Goal: Information Seeking & Learning: Understand process/instructions

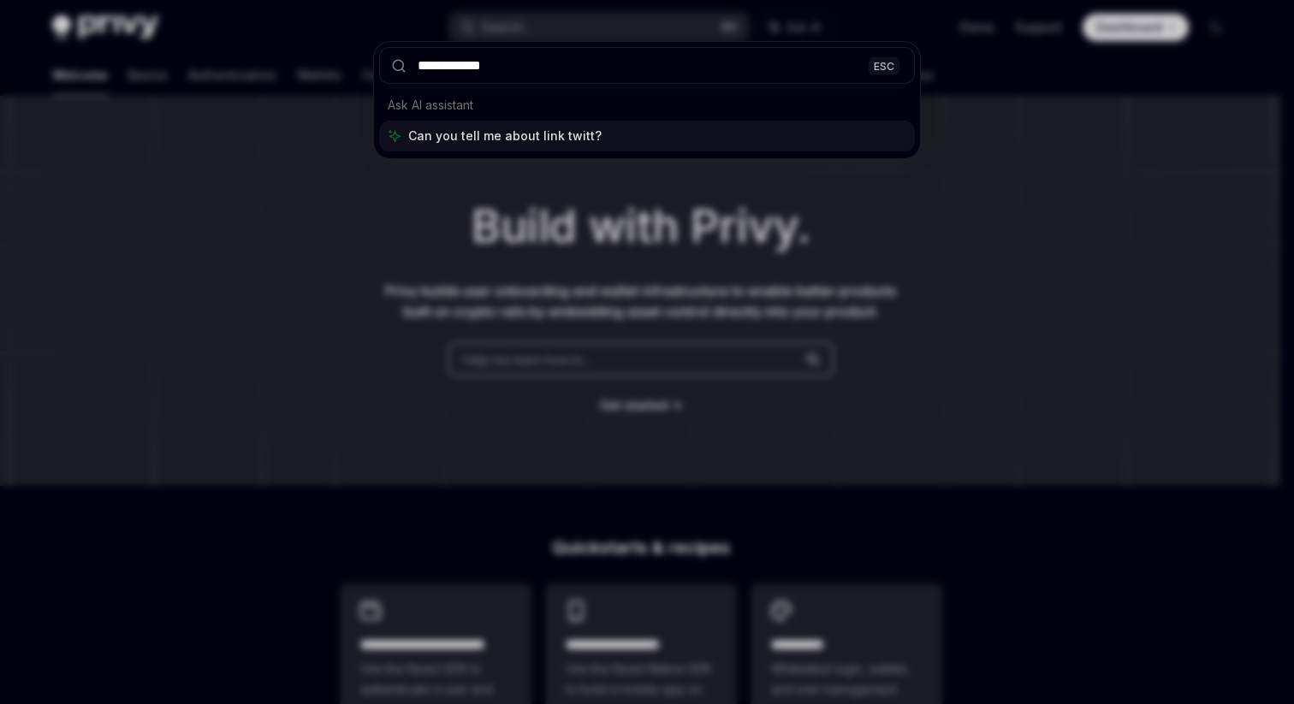
type input "**********"
type textarea "*"
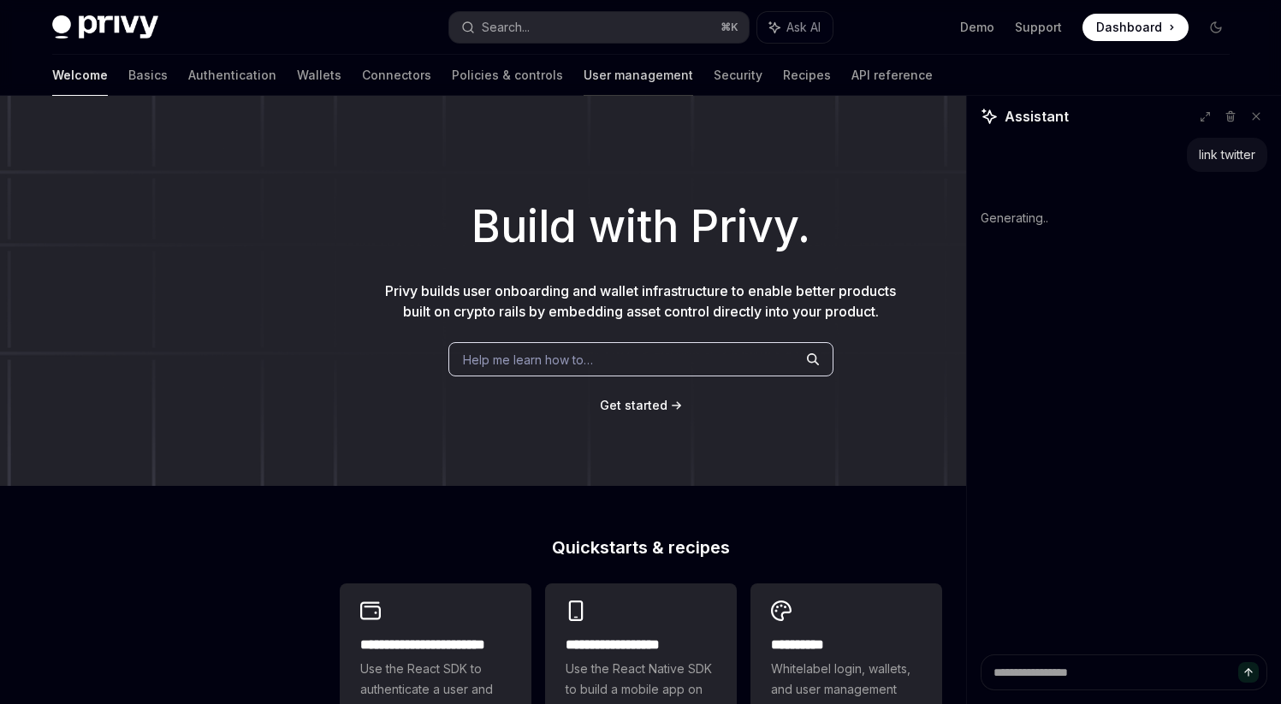
click at [584, 80] on link "User management" at bounding box center [639, 75] width 110 height 41
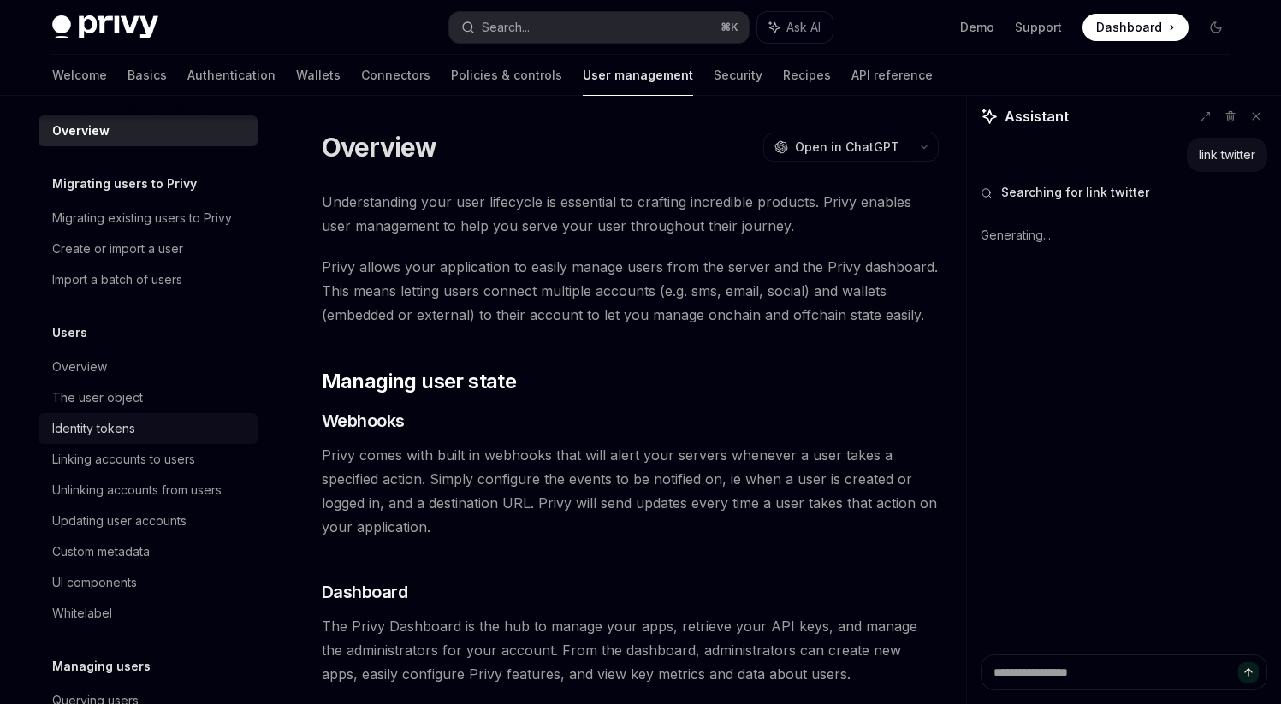
scroll to position [29, 0]
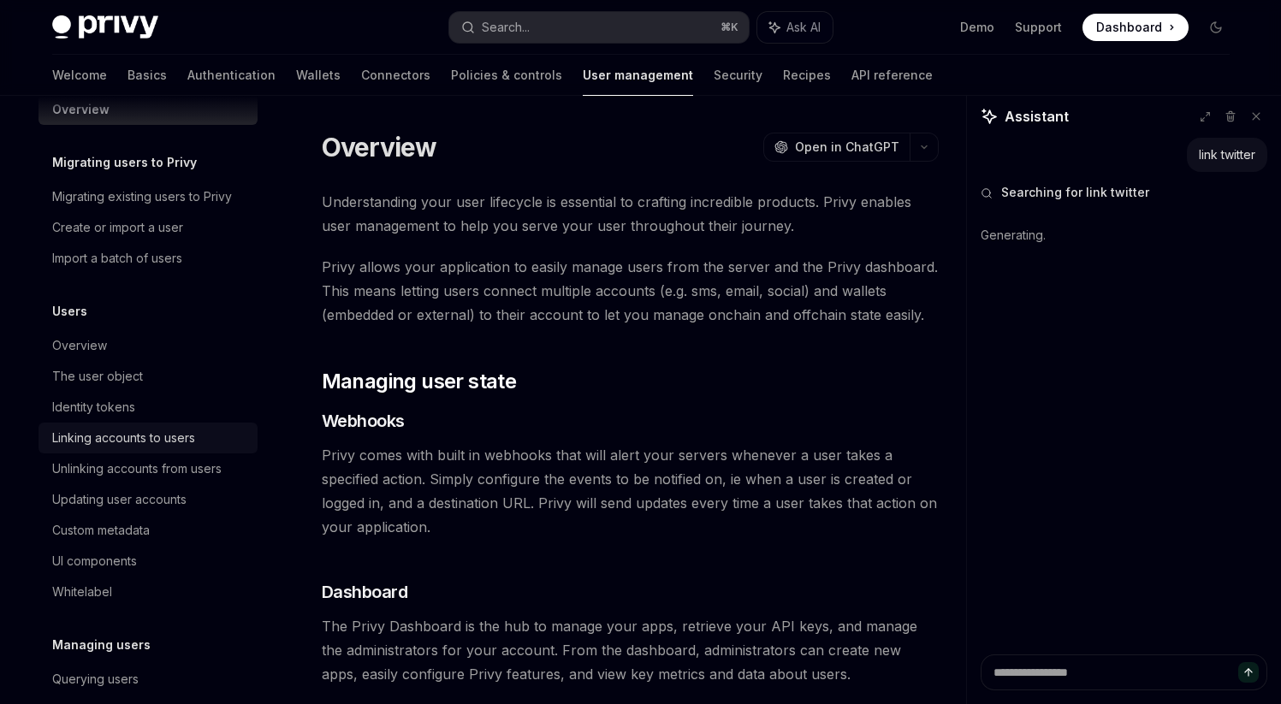
click at [147, 428] on div "Linking accounts to users" at bounding box center [123, 438] width 143 height 21
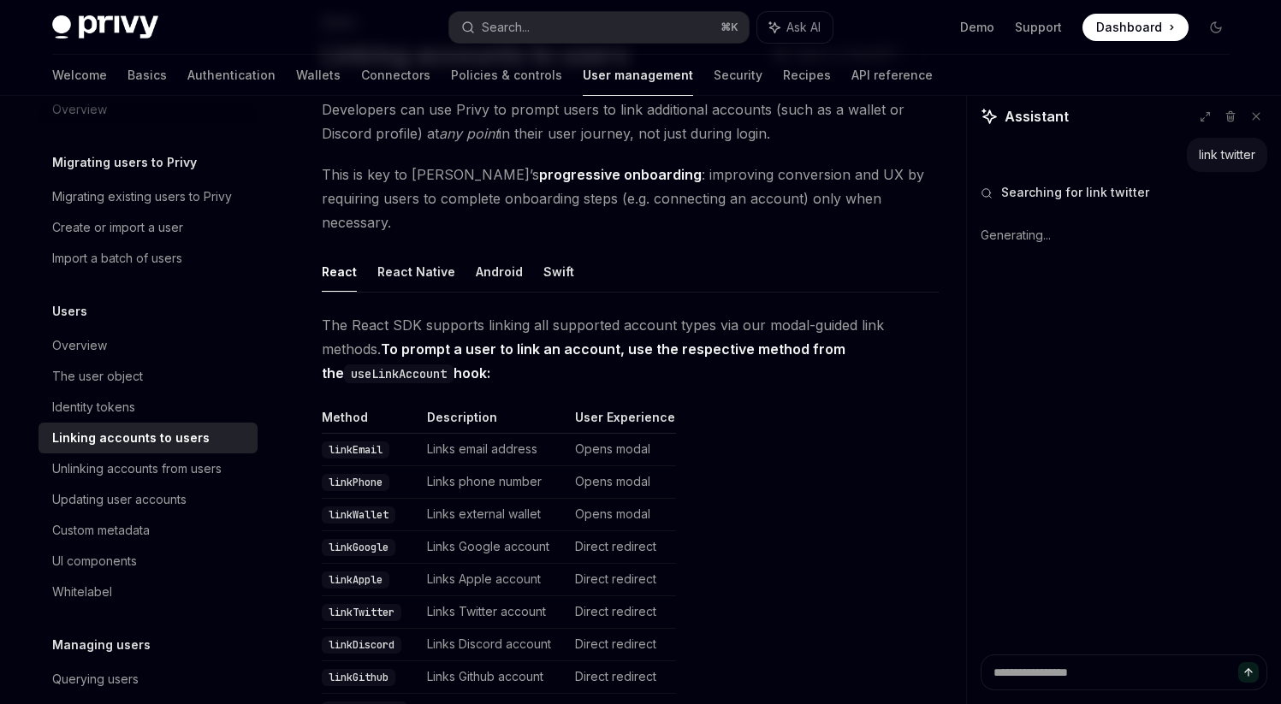
scroll to position [240, 0]
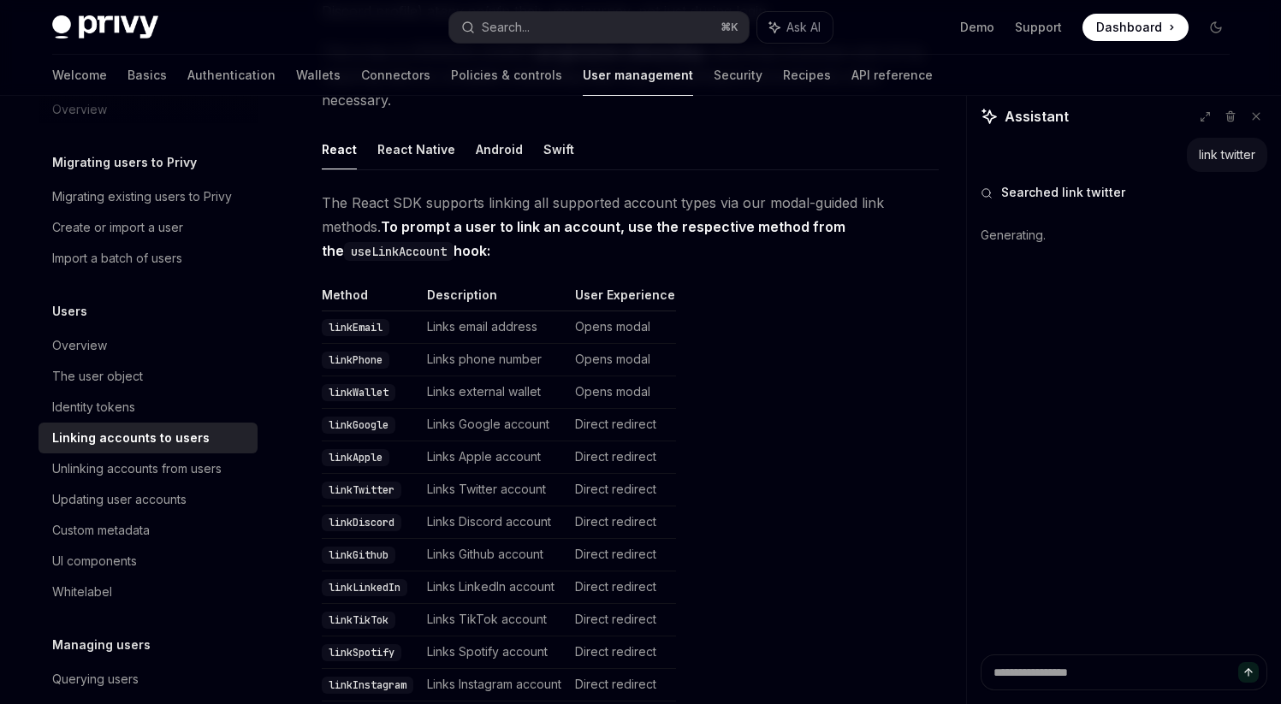
click at [371, 482] on code "linkTwitter" at bounding box center [362, 490] width 80 height 17
click at [347, 482] on code "linkTwitter" at bounding box center [362, 490] width 80 height 17
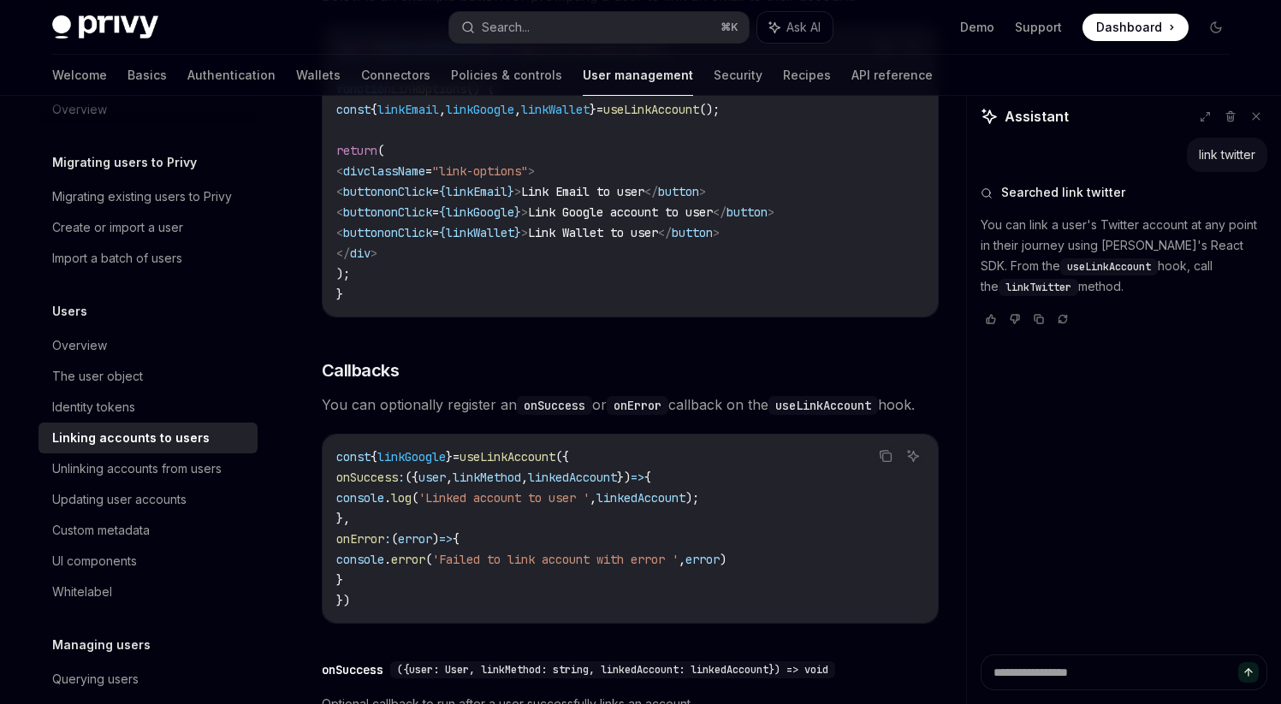
scroll to position [1706, 0]
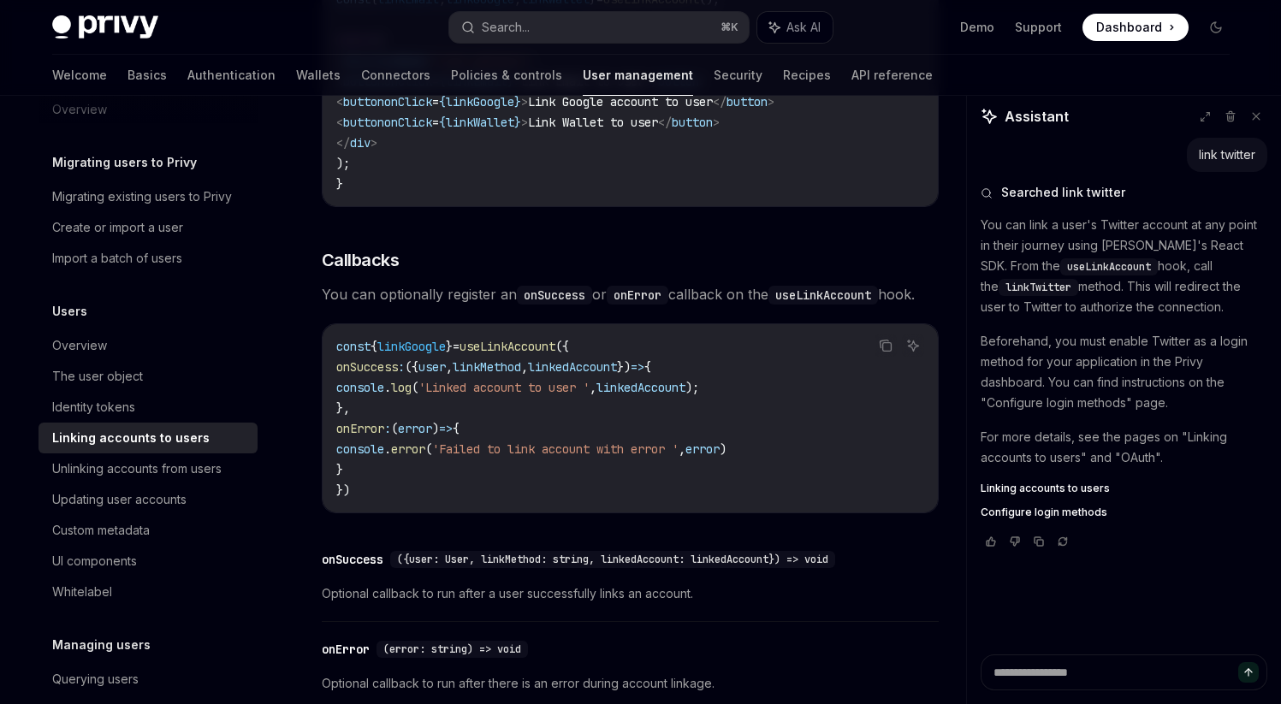
type textarea "*"
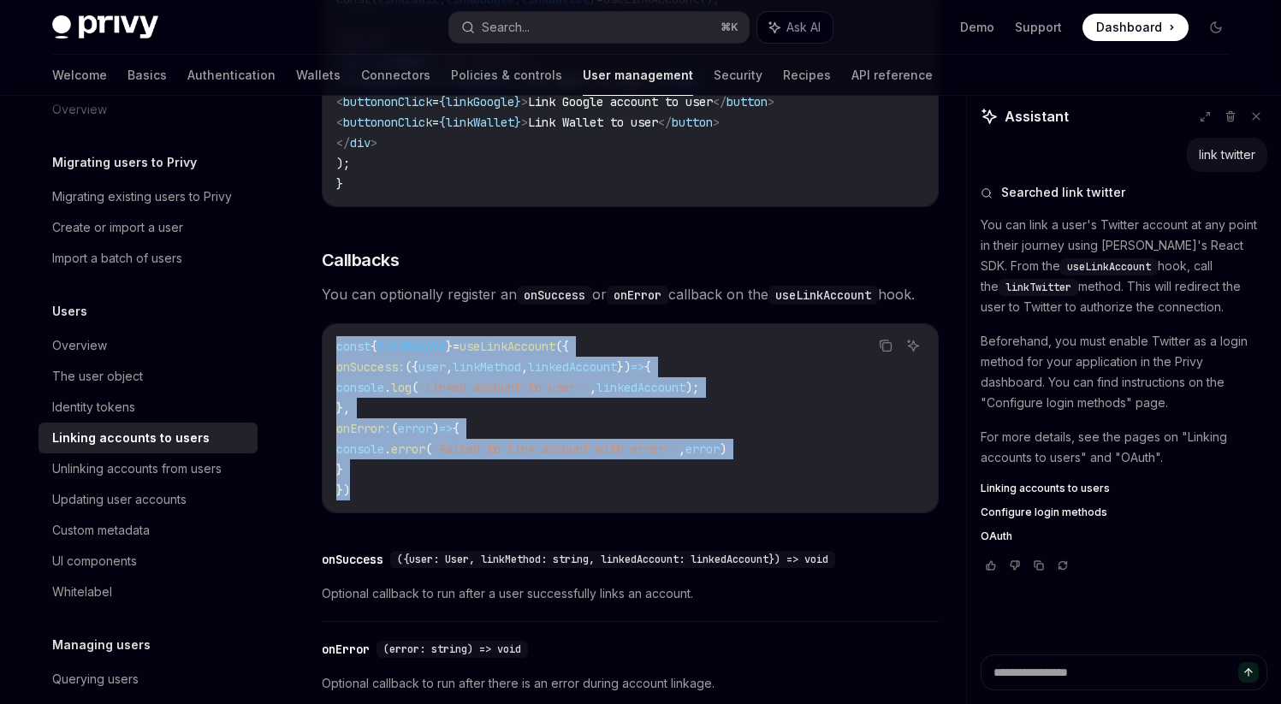
drag, startPoint x: 363, startPoint y: 489, endPoint x: 321, endPoint y: 353, distance: 141.6
click at [322, 353] on div "Copy Ask AI const { linkGoogle } = useLinkAccount ({ onSuccess : ({ user , link…" at bounding box center [630, 418] width 617 height 190
copy code "const { linkGoogle } = useLinkAccount ({ onSuccess : ({ user , linkMethod , lin…"
